Goal: Information Seeking & Learning: Learn about a topic

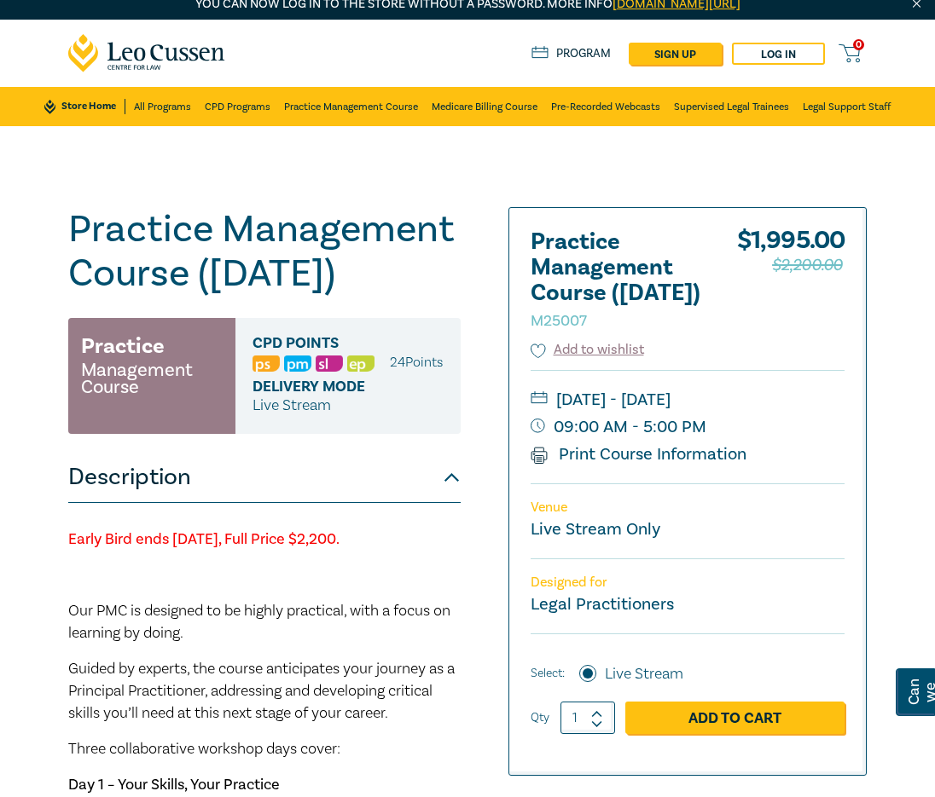
scroll to position [12, 0]
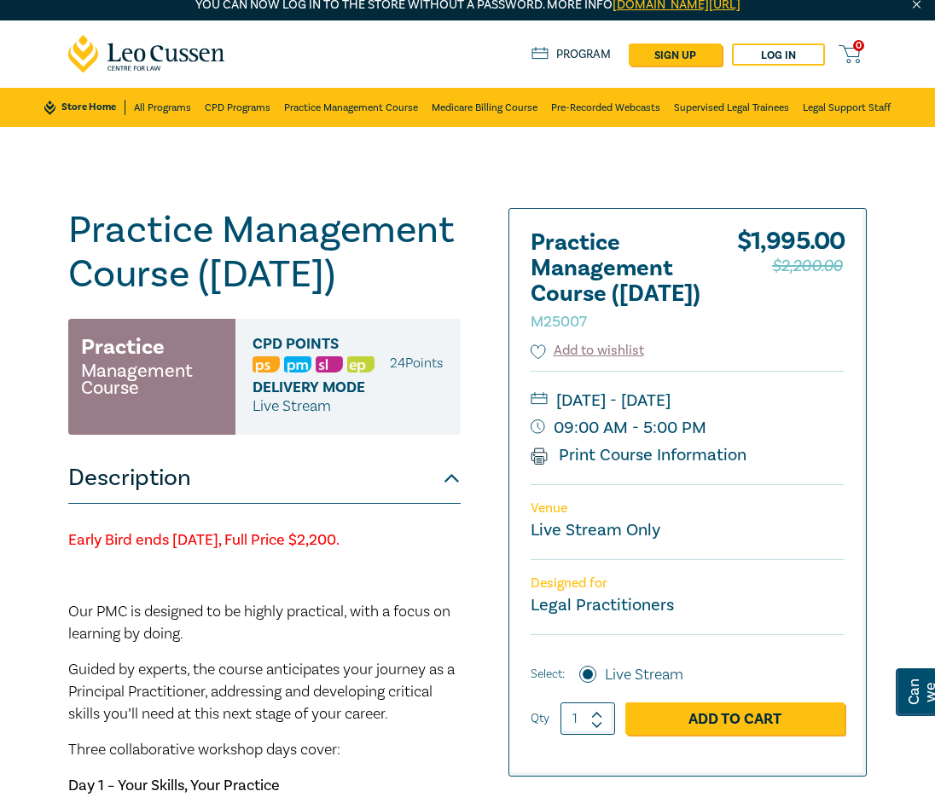
drag, startPoint x: 458, startPoint y: 610, endPoint x: 59, endPoint y: 601, distance: 399.2
copy strong "Early Bird ends Friday 7 November 2025, Full Price $2,200."
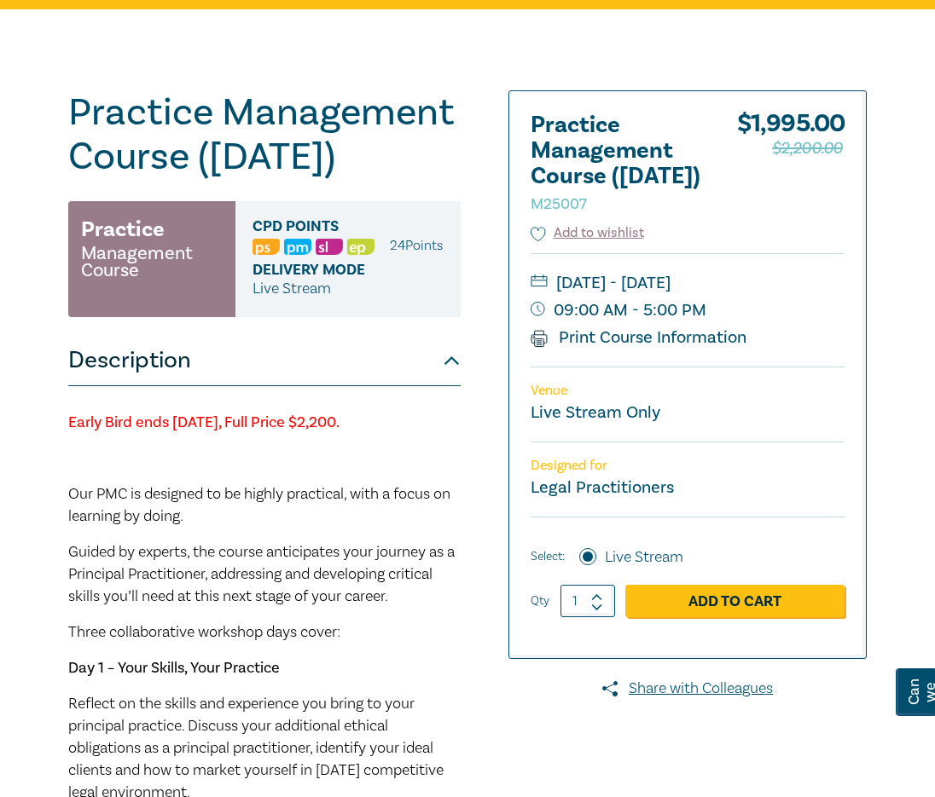
scroll to position [106, 0]
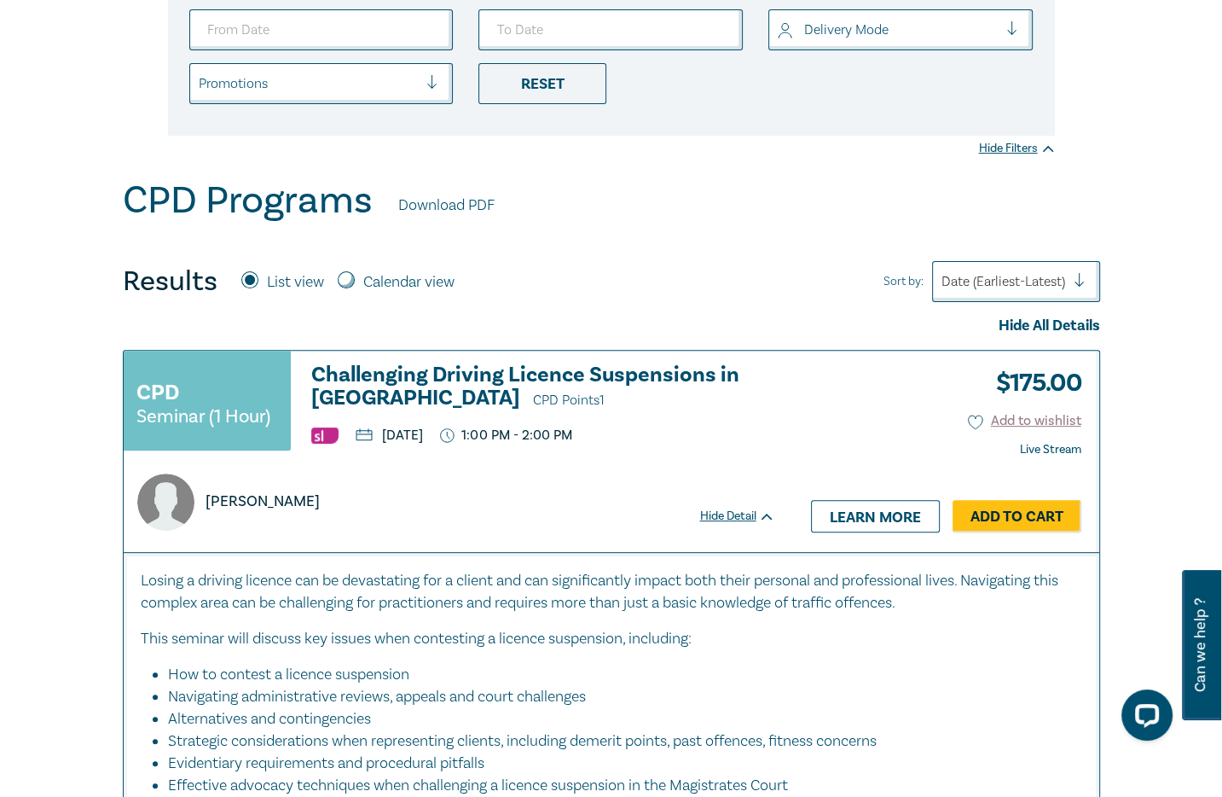
scroll to position [426, 0]
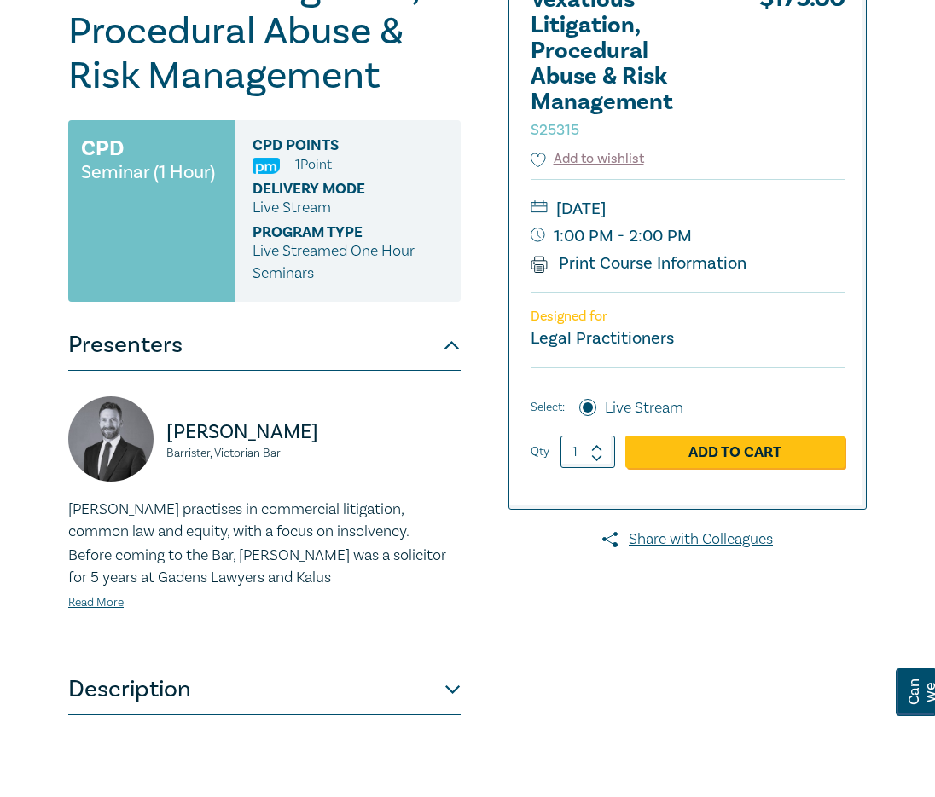
scroll to position [256, 0]
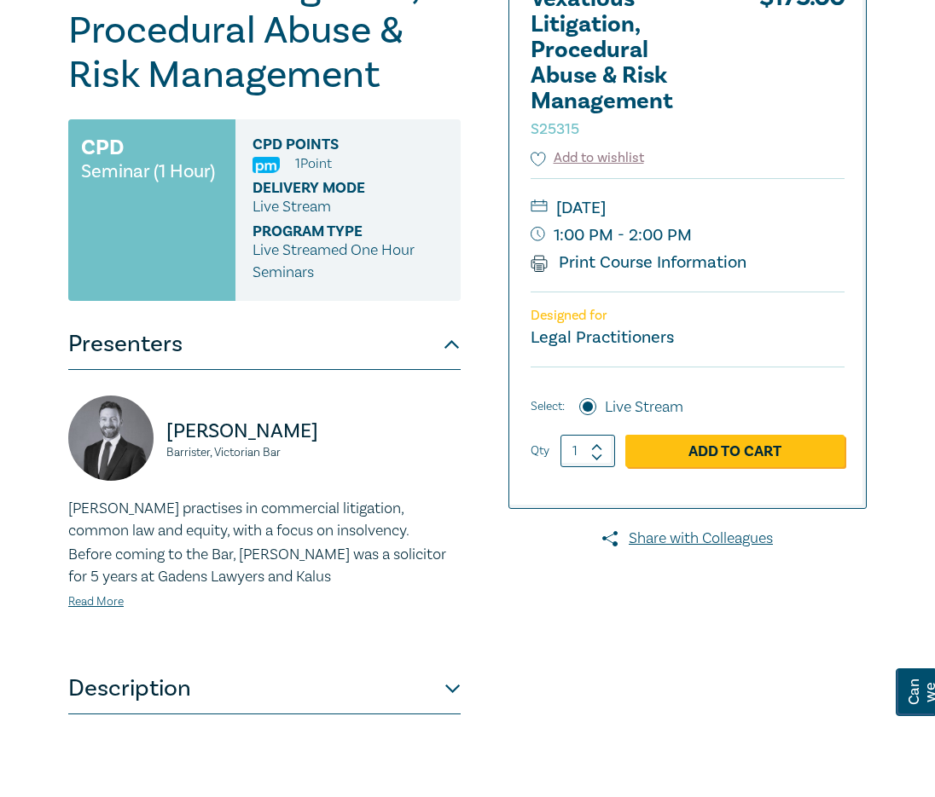
click at [356, 685] on button "Description" at bounding box center [264, 688] width 392 height 51
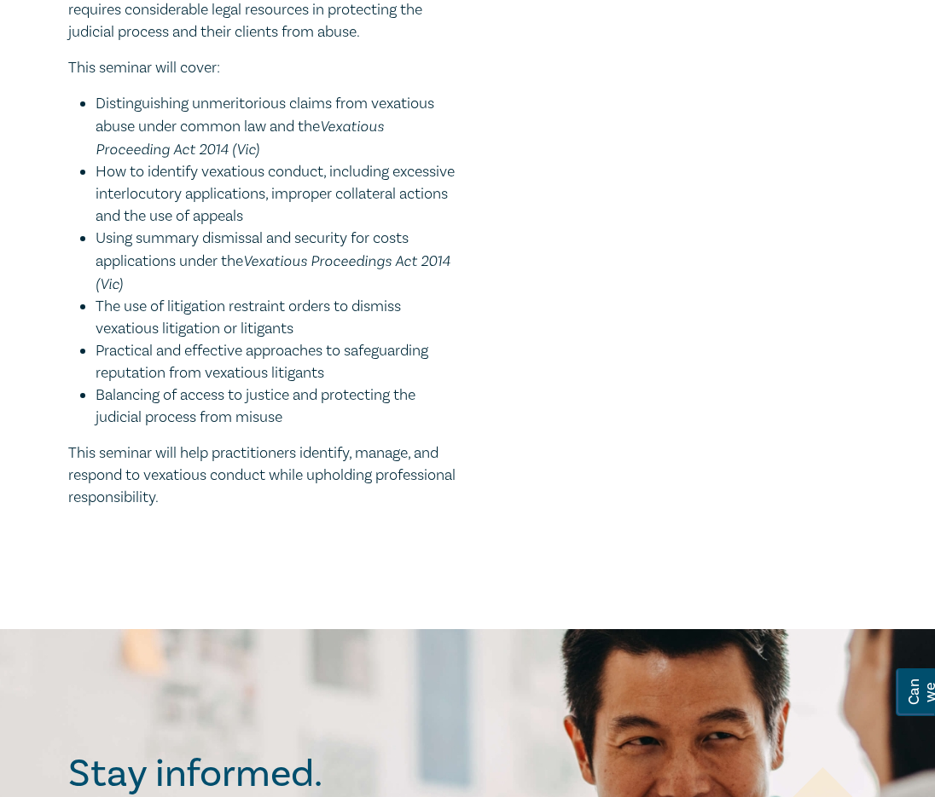
scroll to position [852, 0]
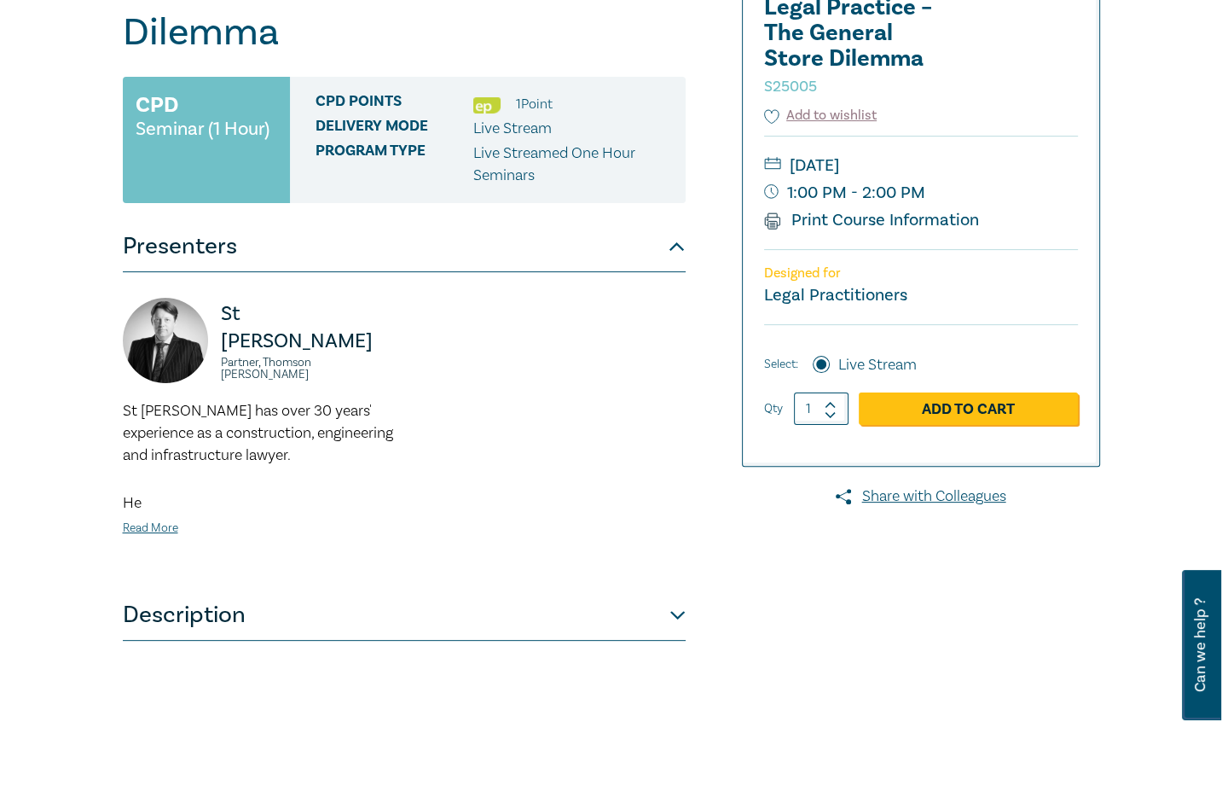
scroll to position [393, 0]
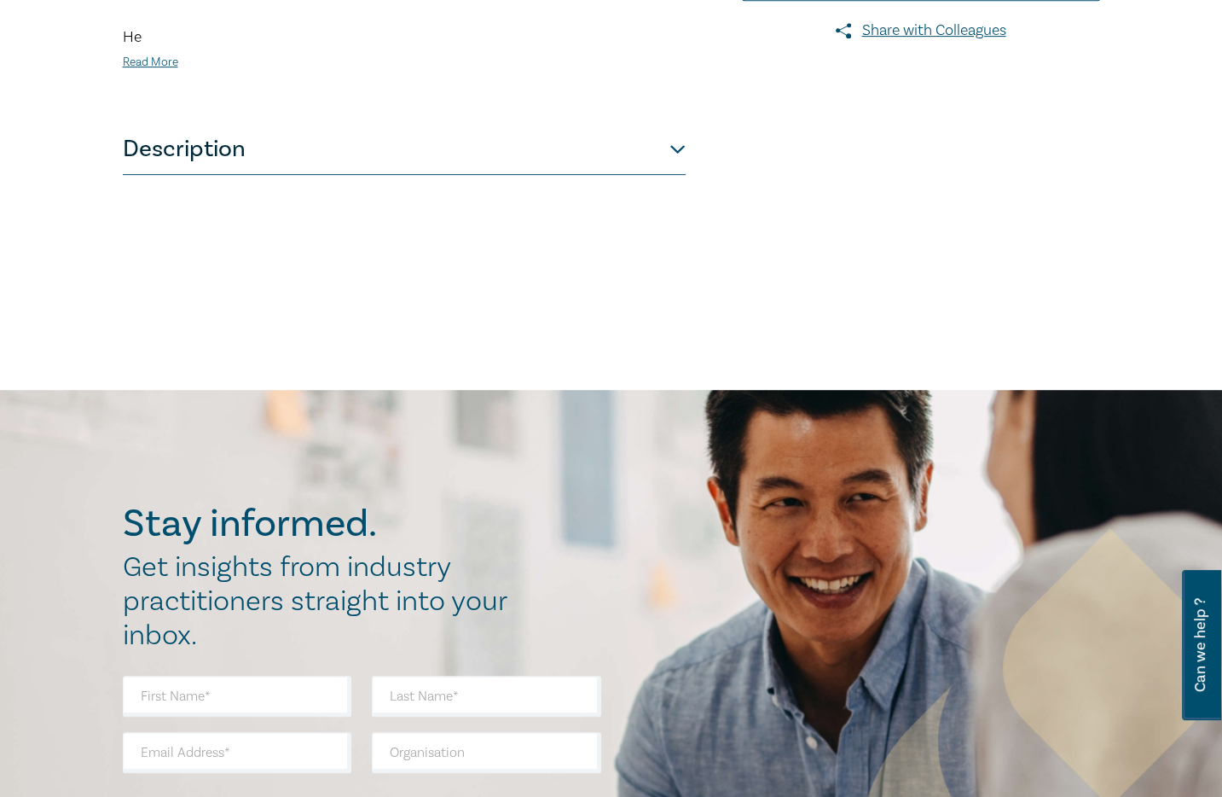
click at [272, 167] on button "Description" at bounding box center [404, 149] width 563 height 51
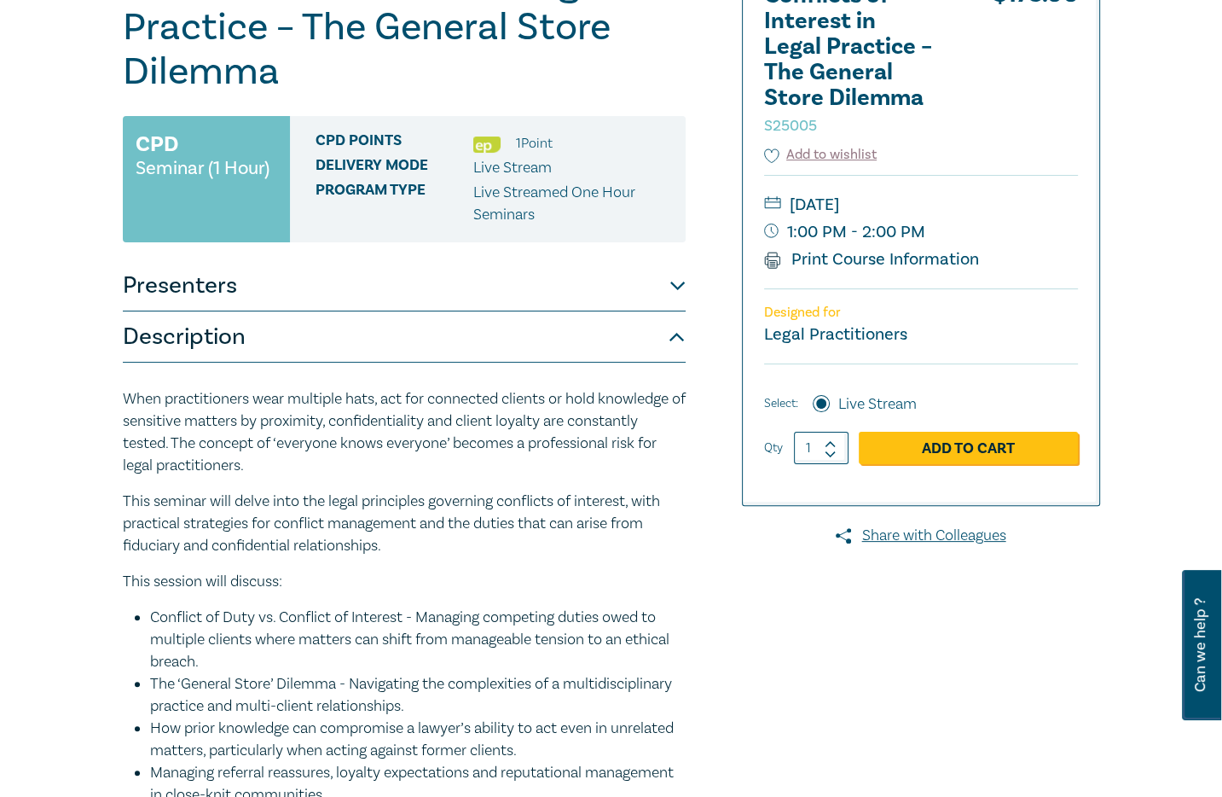
scroll to position [261, 0]
